Goal: Information Seeking & Learning: Learn about a topic

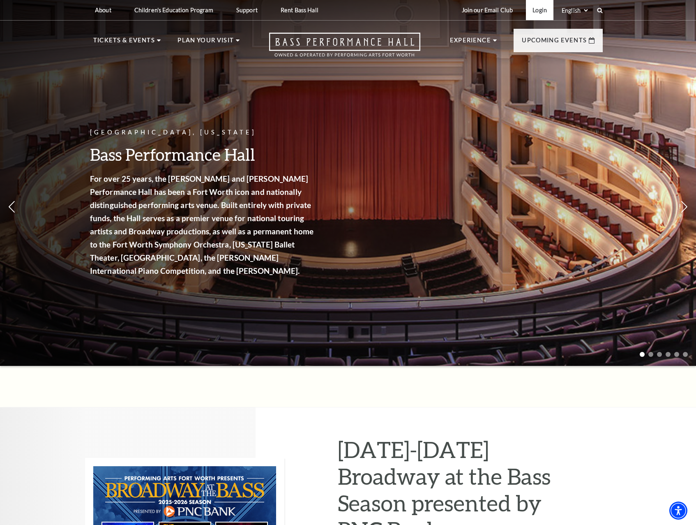
click at [538, 13] on link "Login" at bounding box center [540, 10] width 28 height 20
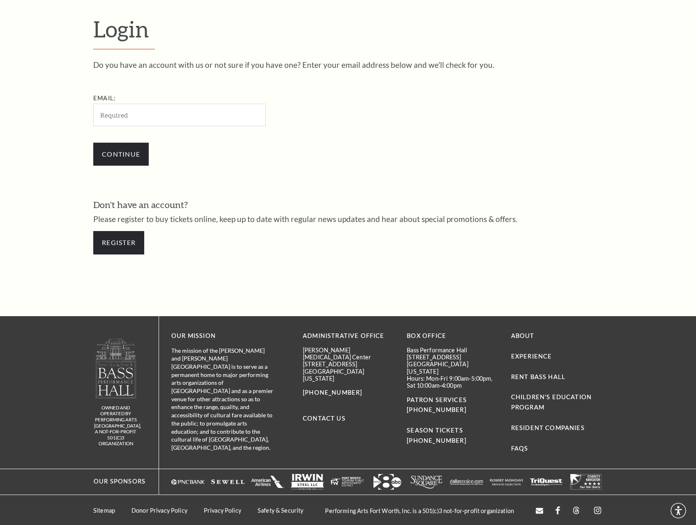
scroll to position [244, 0]
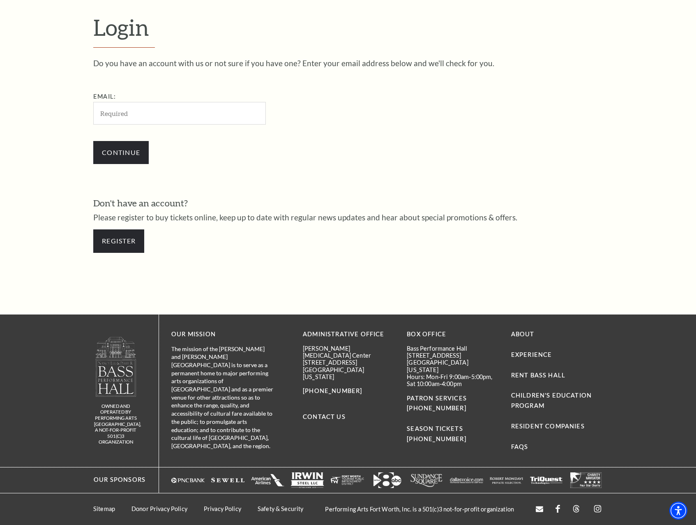
click at [218, 109] on input "Email:" at bounding box center [179, 113] width 173 height 23
click at [177, 113] on input "Email:" at bounding box center [179, 113] width 173 height 23
type input "conorhayhurst@gmail.com"
click at [134, 151] on input "Continue" at bounding box center [120, 152] width 55 height 23
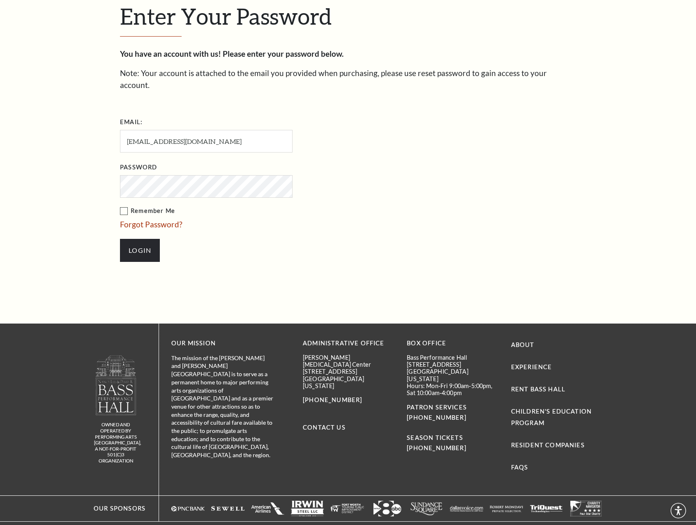
scroll to position [265, 0]
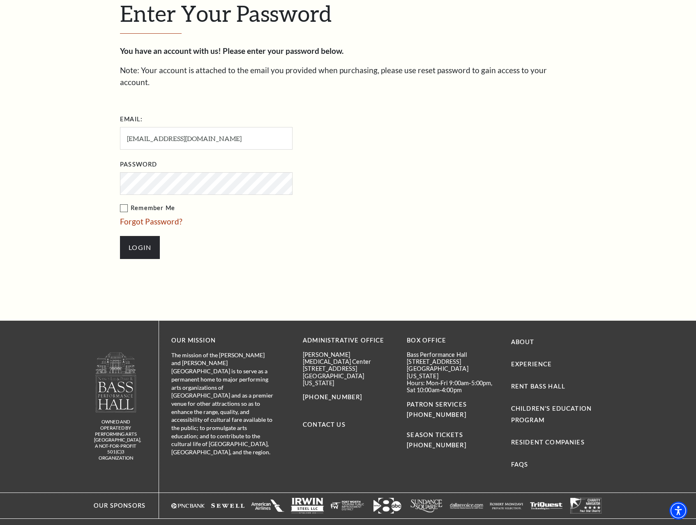
click at [125, 203] on label "Remember Me" at bounding box center [247, 208] width 255 height 10
click at [0, 0] on input "Remember Me" at bounding box center [0, 0] width 0 height 0
click at [140, 236] on input "Login" at bounding box center [140, 247] width 40 height 23
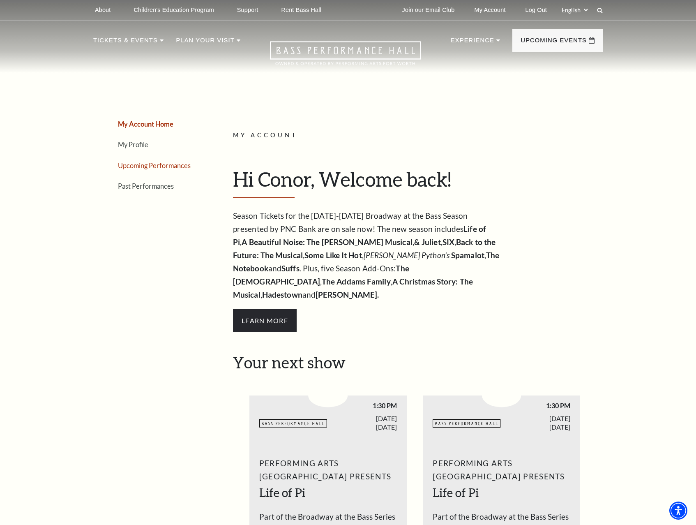
click at [174, 165] on link "Upcoming Performances" at bounding box center [154, 165] width 73 height 8
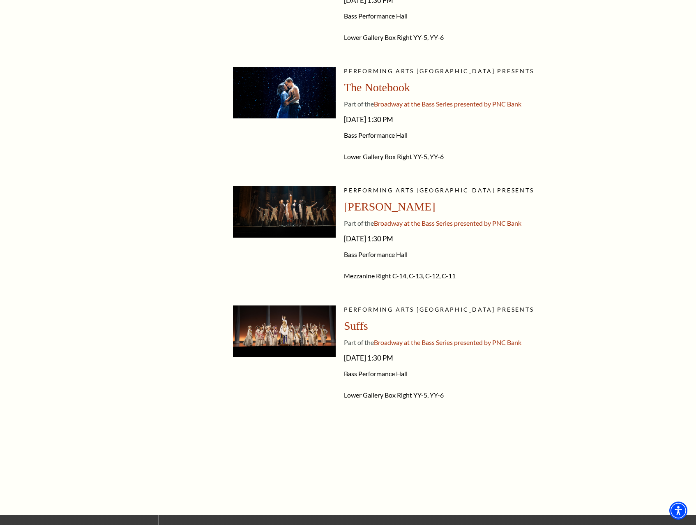
scroll to position [1072, 0]
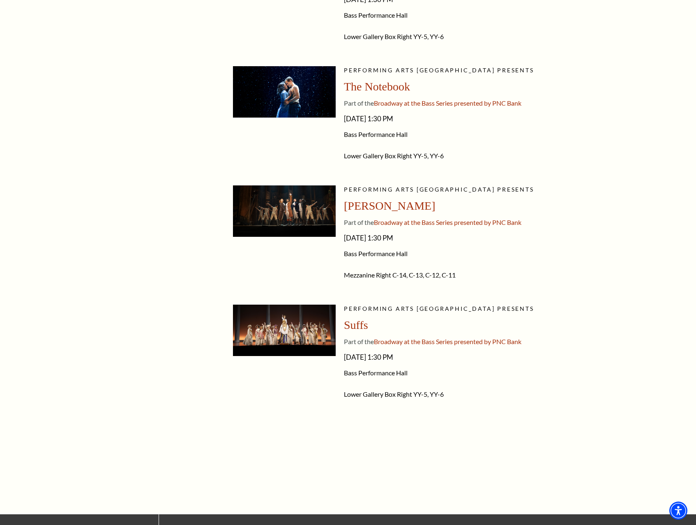
click at [380, 249] on div "Performing Arts Fort Worth presents Hamilton Part of the Broadway at the Bass S…" at bounding box center [470, 236] width 253 height 103
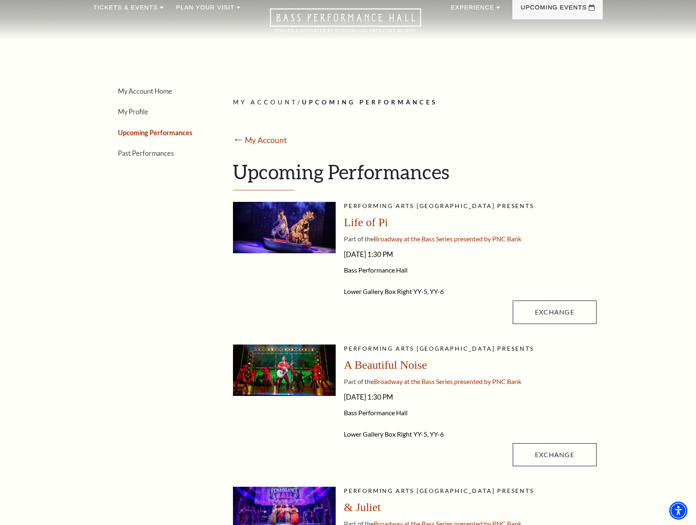
scroll to position [0, 0]
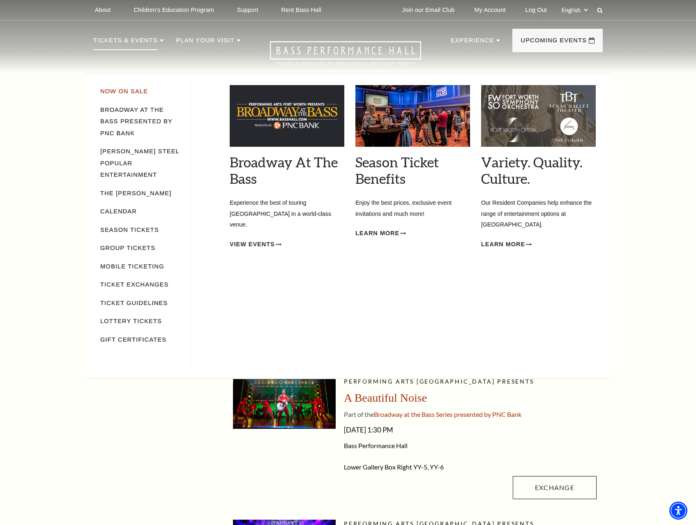
click at [124, 90] on link "Now On Sale" at bounding box center [124, 91] width 48 height 7
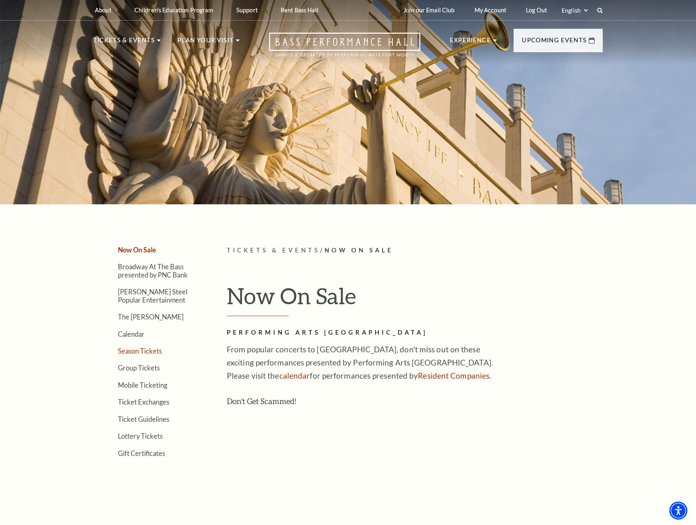
click at [146, 348] on link "Season Tickets" at bounding box center [140, 351] width 44 height 8
click at [138, 275] on link "Broadway At The Bass presented by PNC Bank" at bounding box center [153, 271] width 70 height 16
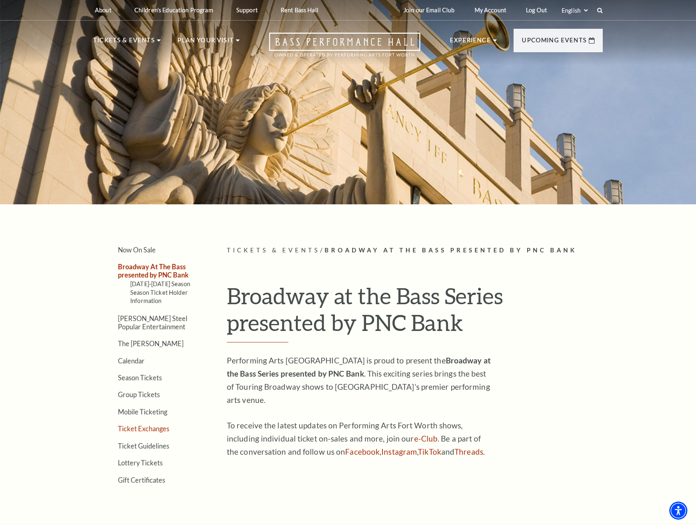
click at [145, 430] on link "Ticket Exchanges" at bounding box center [143, 428] width 51 height 8
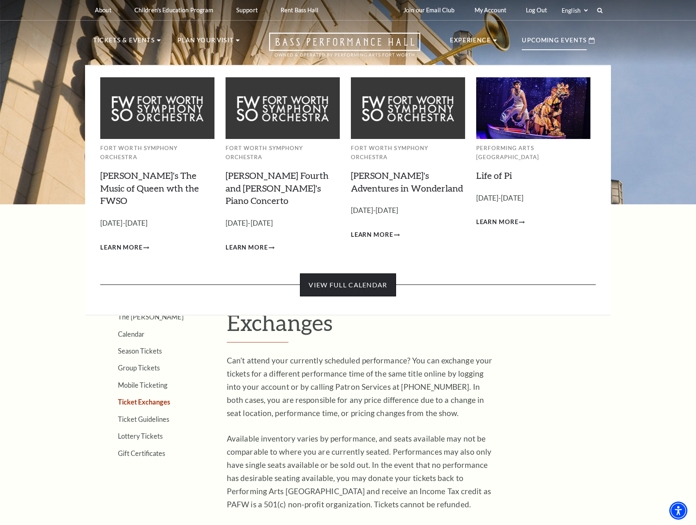
click at [355, 273] on link "View Full Calendar" at bounding box center [348, 284] width 96 height 23
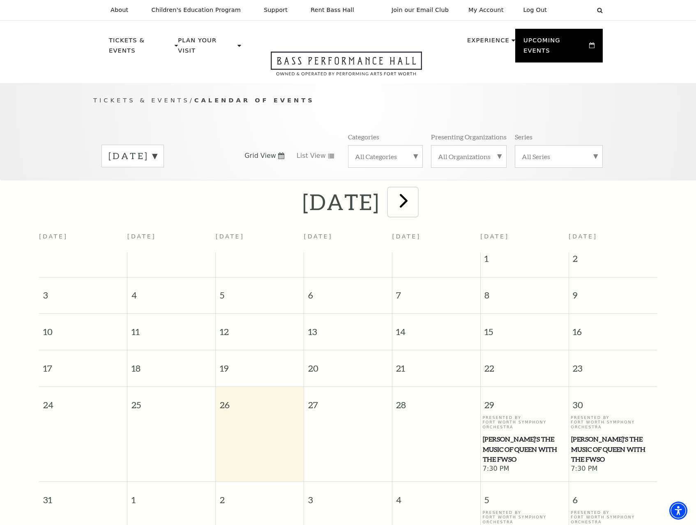
click at [415, 189] on span "next" at bounding box center [403, 200] width 23 height 23
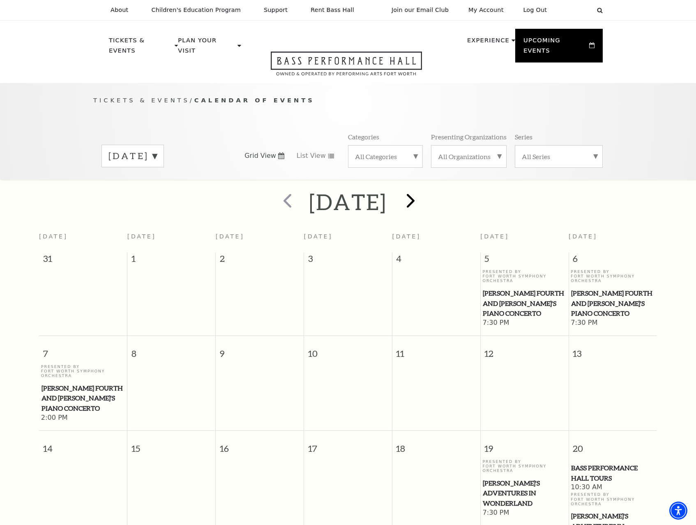
scroll to position [73, 0]
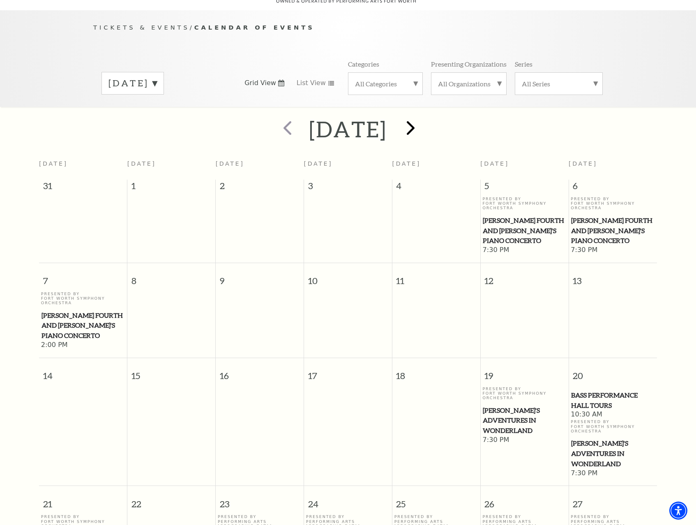
click at [430, 196] on td at bounding box center [436, 225] width 88 height 58
click at [422, 116] on span "next" at bounding box center [410, 127] width 23 height 23
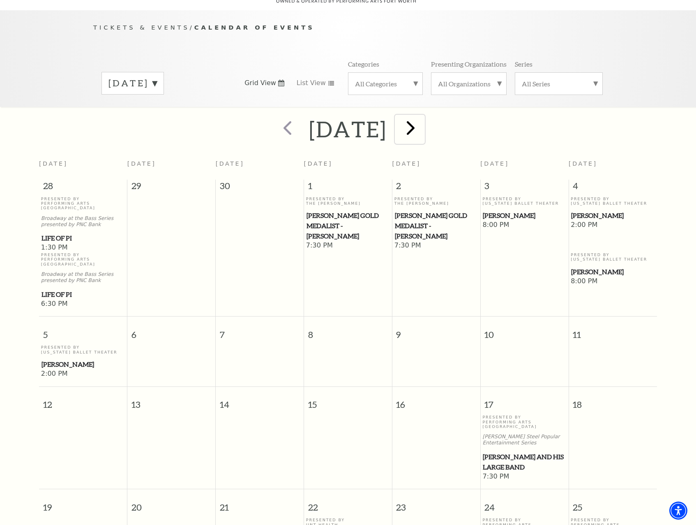
click at [422, 121] on span "next" at bounding box center [410, 127] width 23 height 23
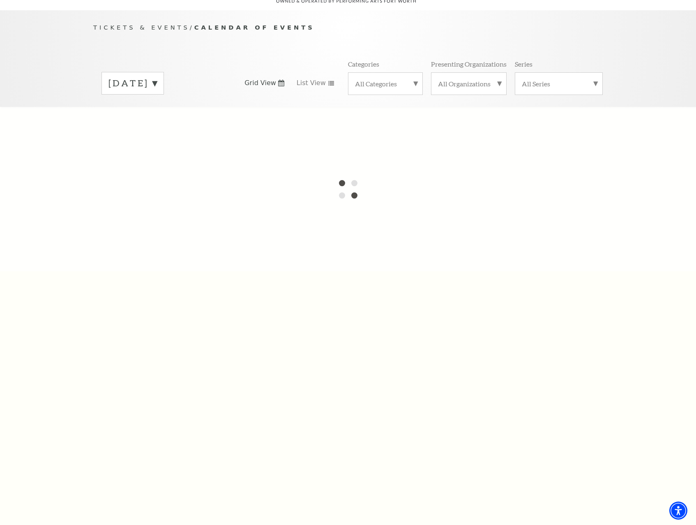
click at [157, 77] on label "[DATE]" at bounding box center [132, 83] width 48 height 13
click at [157, 267] on label "[DATE]" at bounding box center [132, 276] width 48 height 18
